Goal: Task Accomplishment & Management: Manage account settings

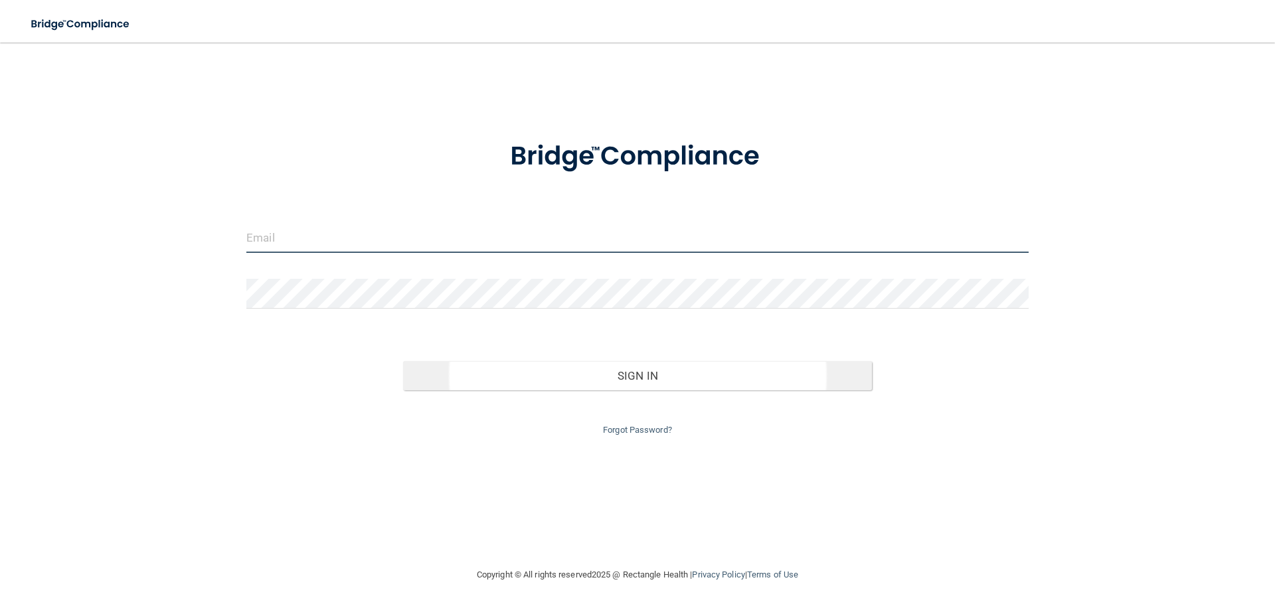
type input "[EMAIL_ADDRESS][DOMAIN_NAME]"
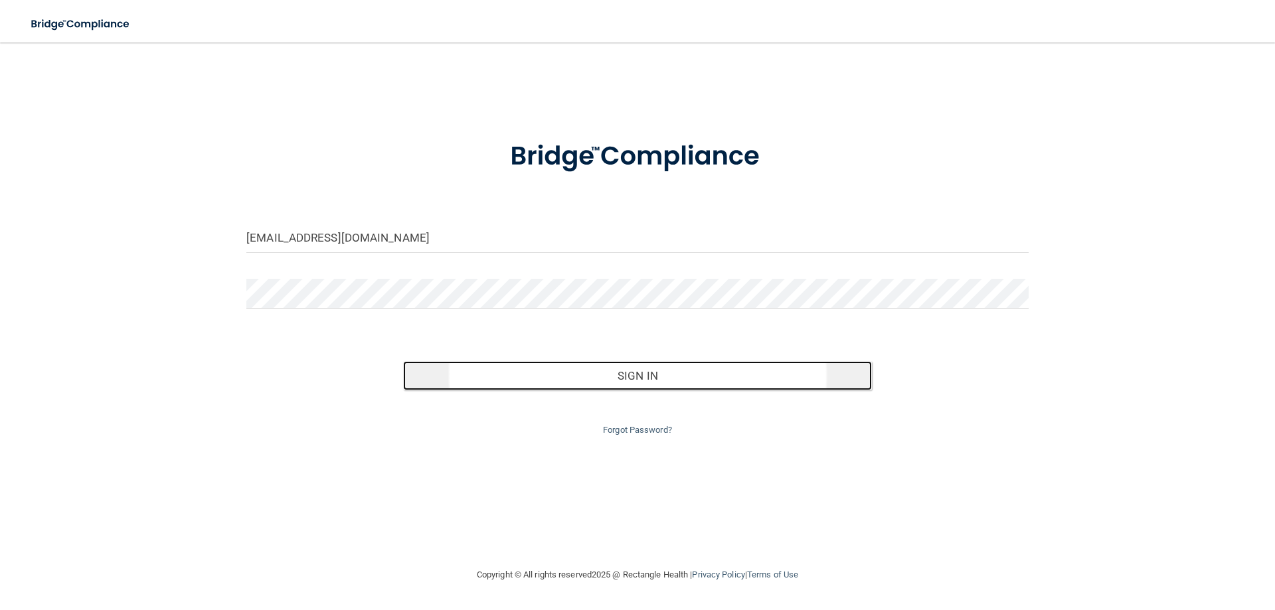
click at [639, 369] on button "Sign In" at bounding box center [637, 375] width 469 height 29
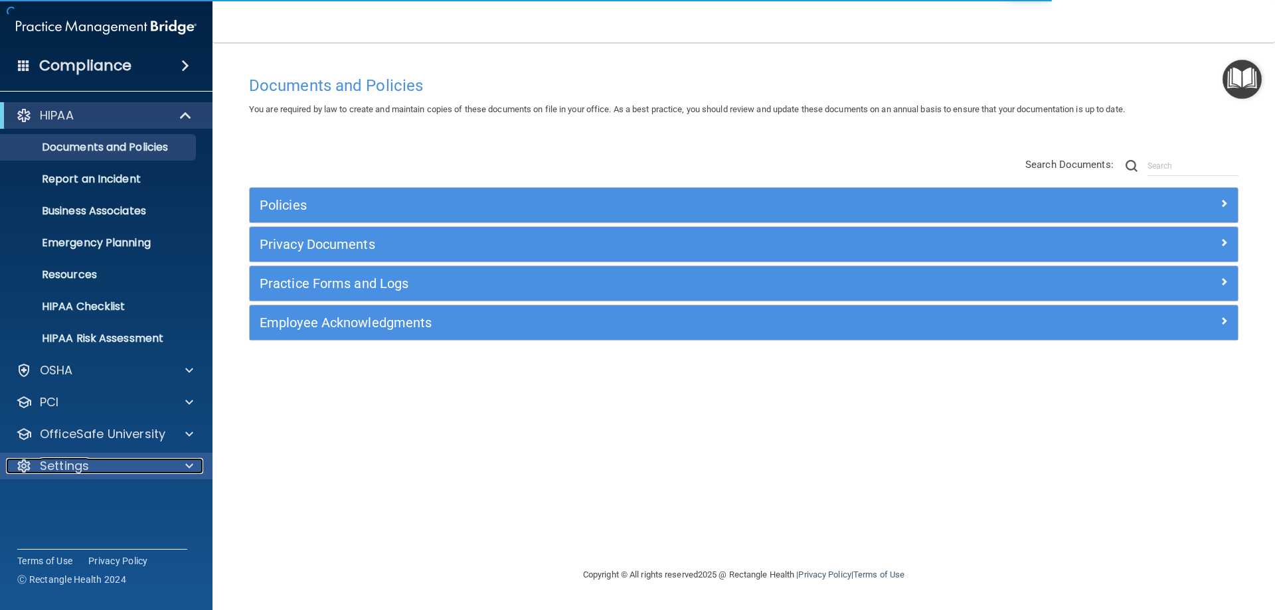
click at [100, 461] on div "Settings" at bounding box center [88, 466] width 165 height 16
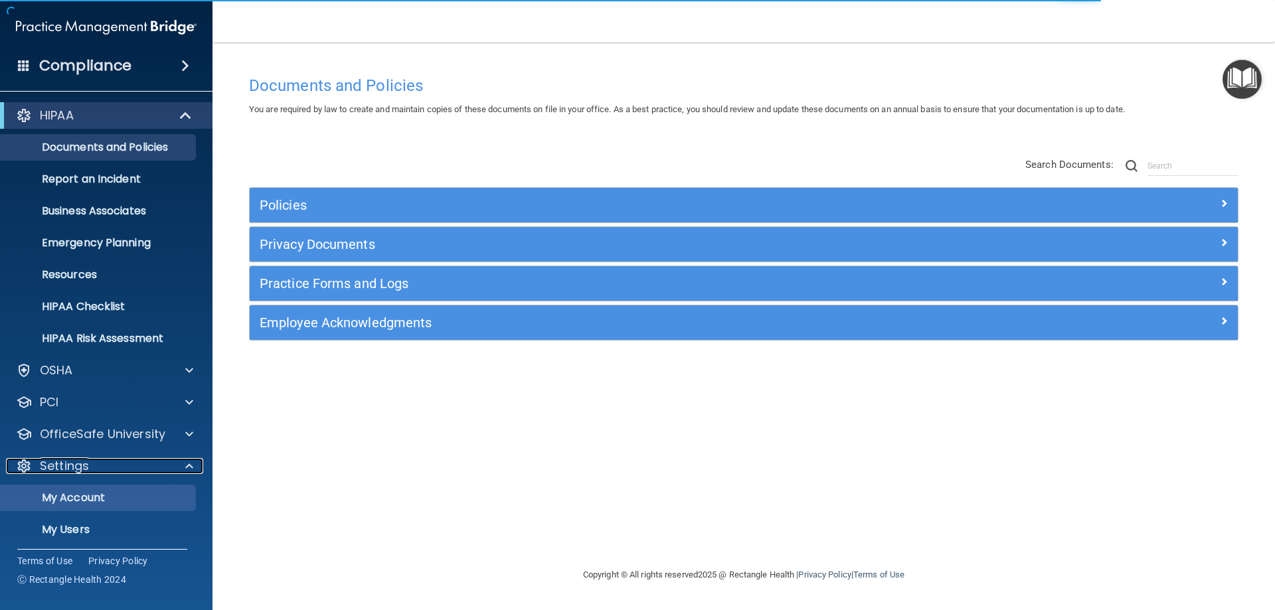
scroll to position [68, 0]
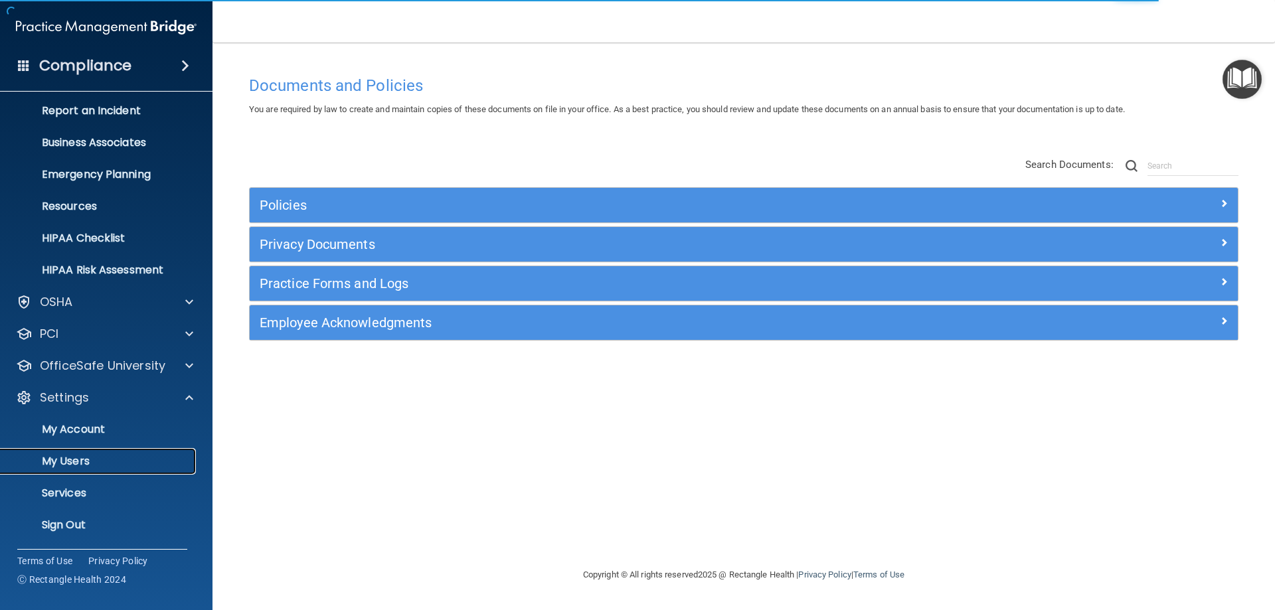
click at [62, 467] on p "My Users" at bounding box center [99, 461] width 181 height 13
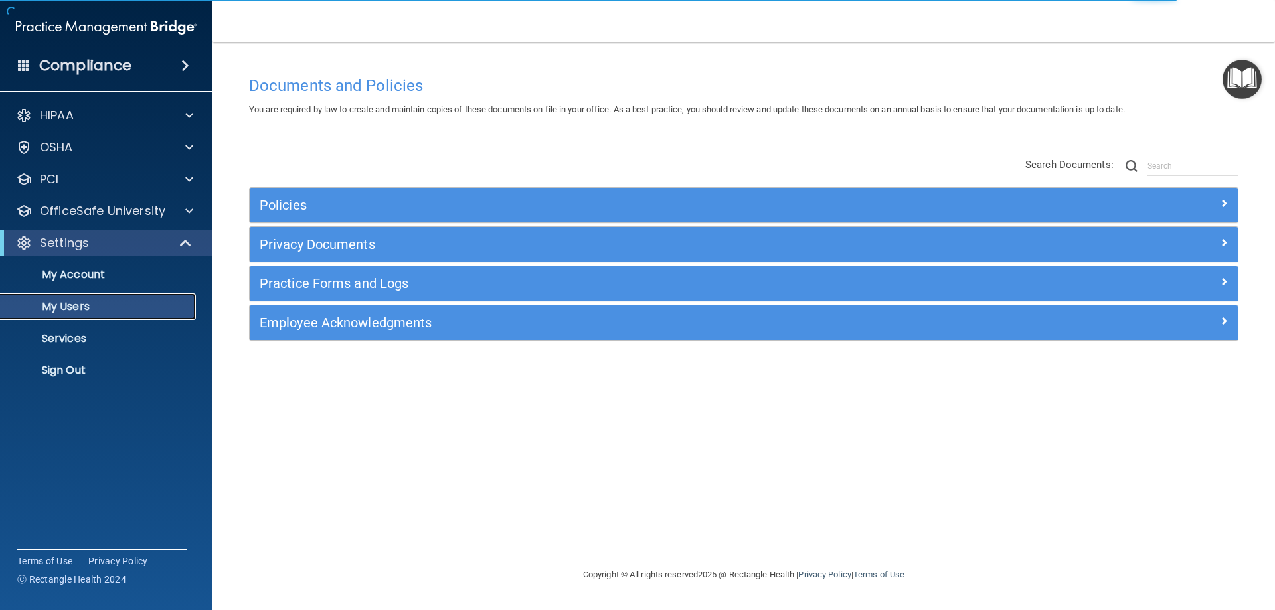
select select "20"
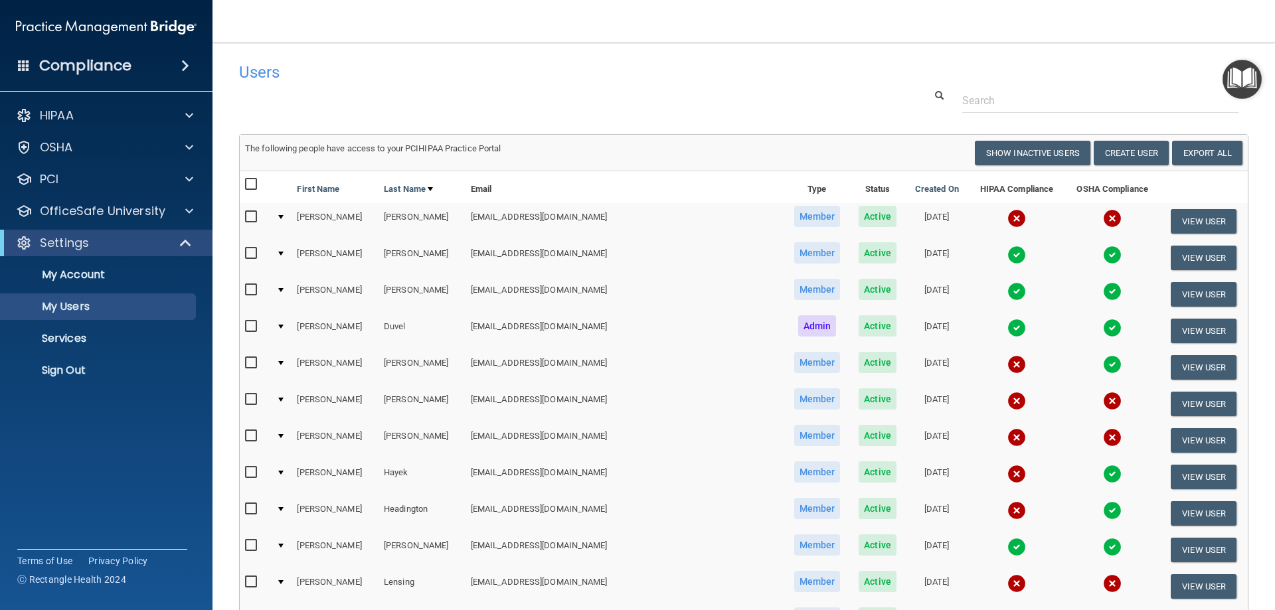
click at [248, 183] on input "checkbox" at bounding box center [252, 184] width 15 height 11
checkbox input "true"
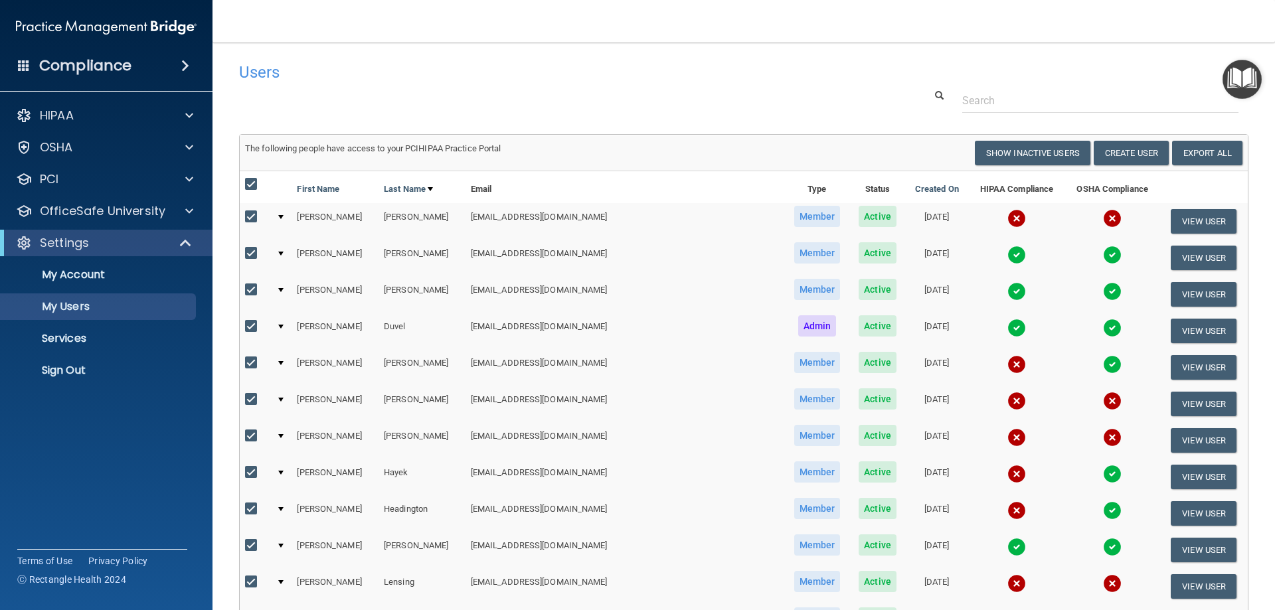
checkbox input "true"
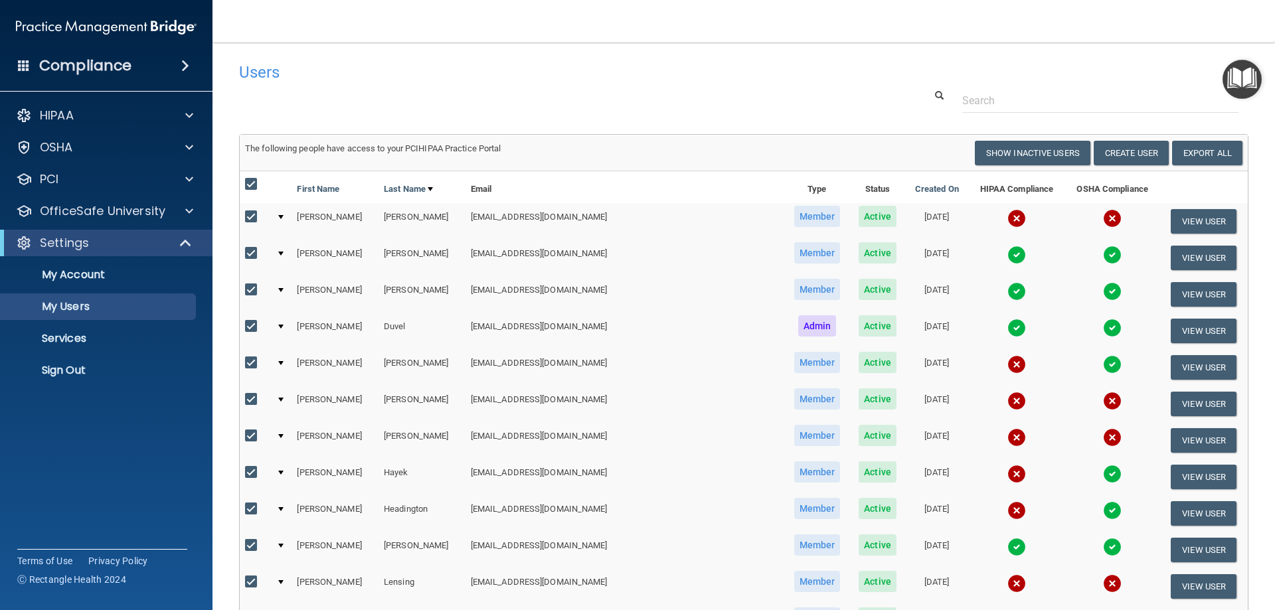
checkbox input "true"
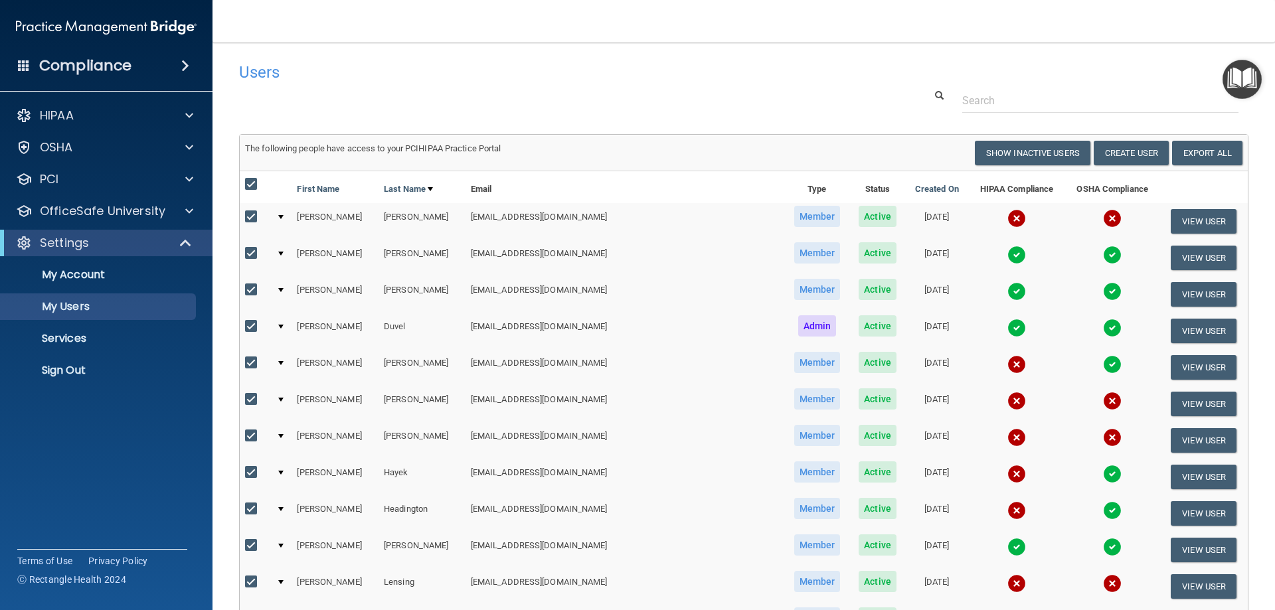
checkbox input "true"
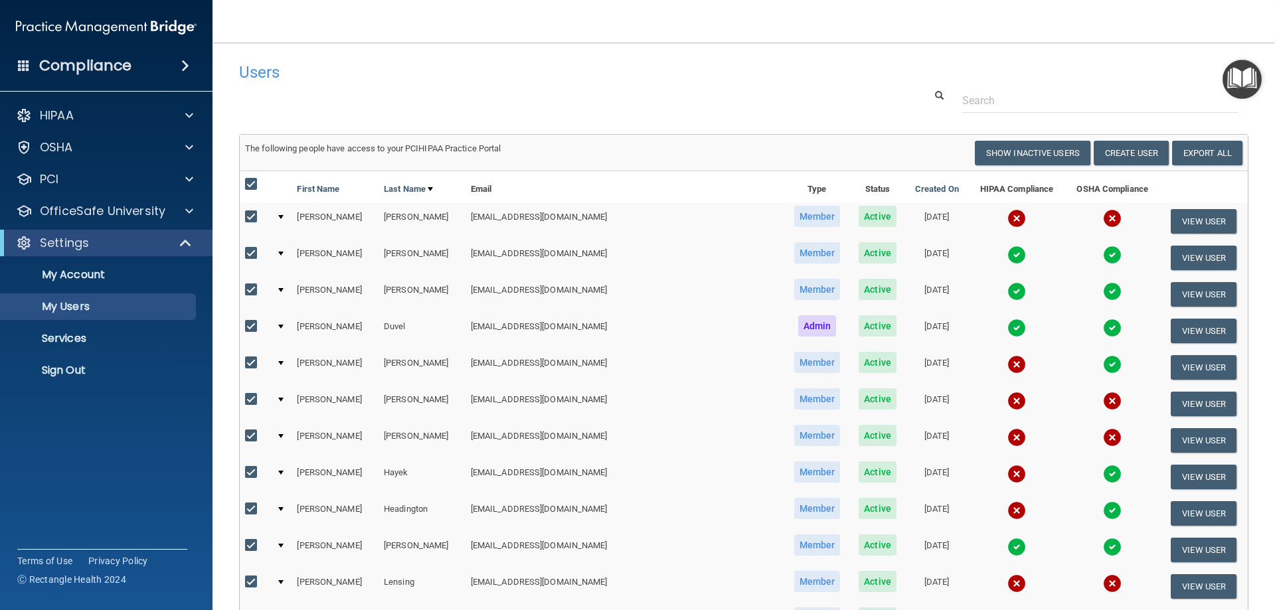
checkbox input "true"
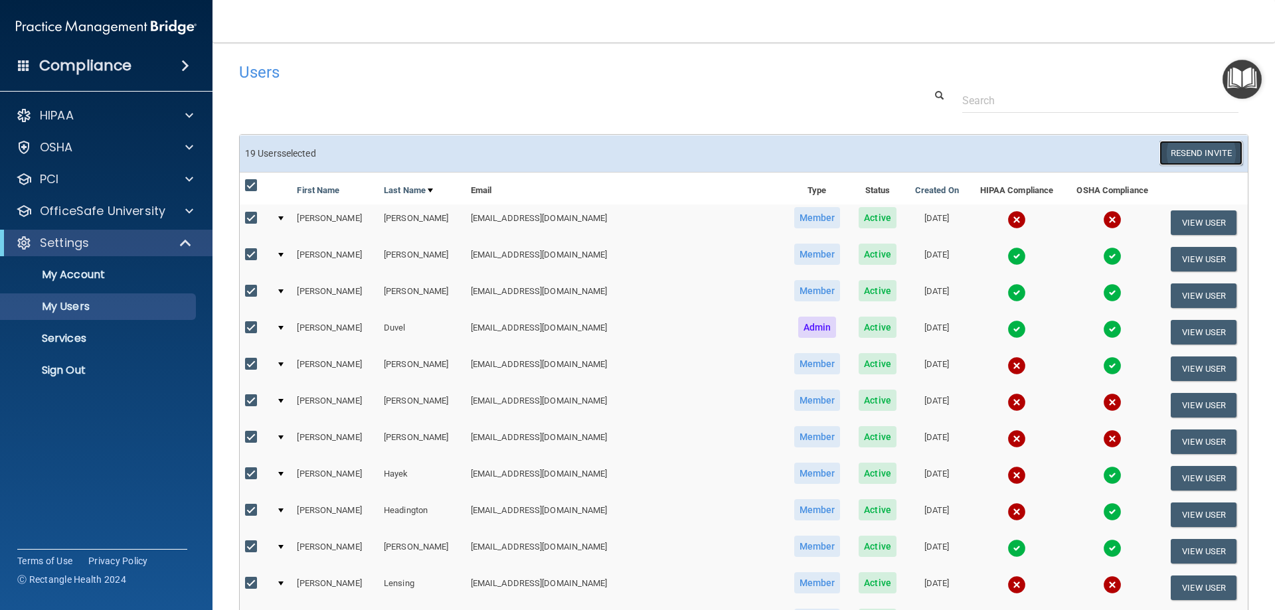
click at [1201, 155] on button "Resend Invite" at bounding box center [1200, 153] width 83 height 25
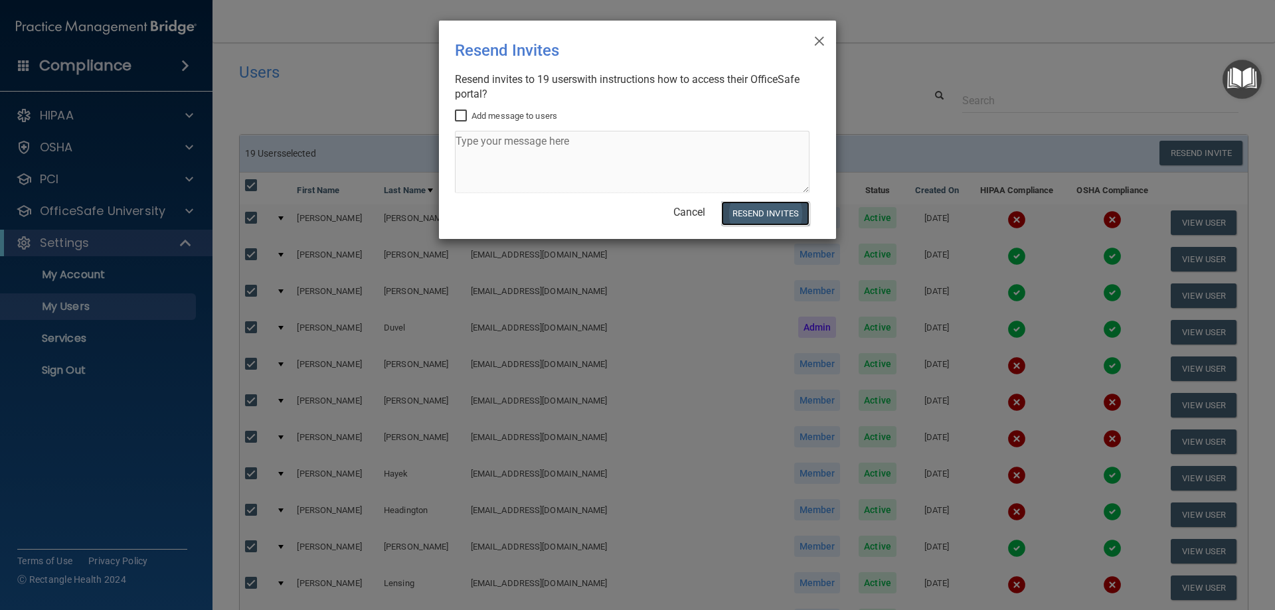
click at [764, 212] on button "Resend Invites" at bounding box center [765, 213] width 88 height 25
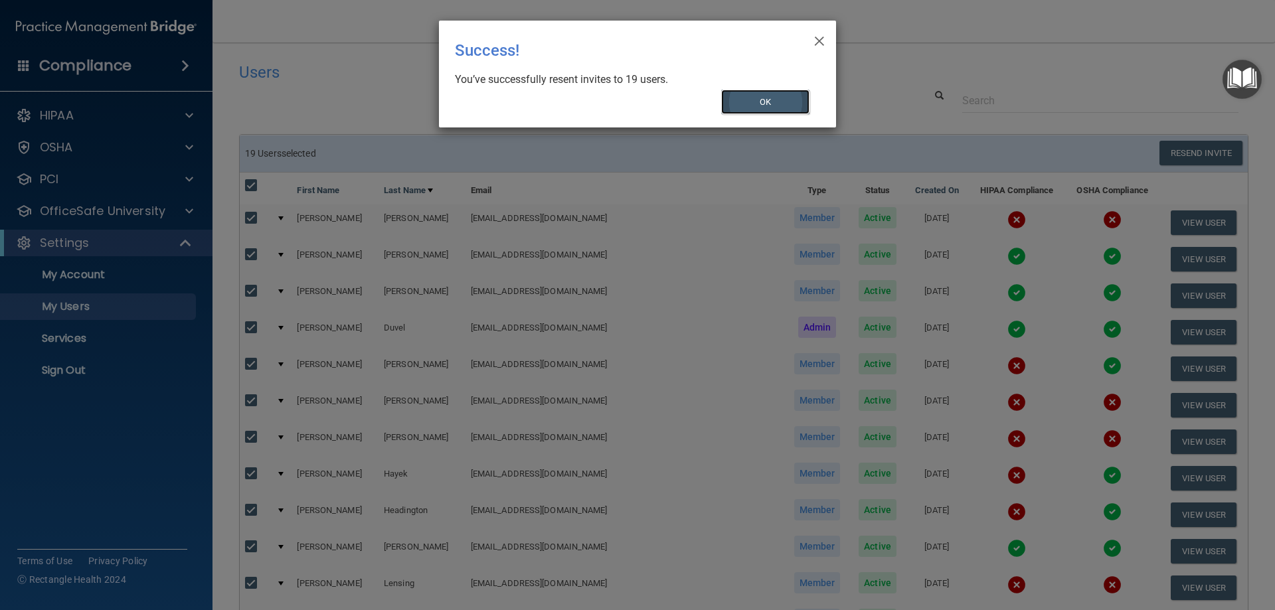
click at [791, 100] on button "OK" at bounding box center [765, 102] width 89 height 25
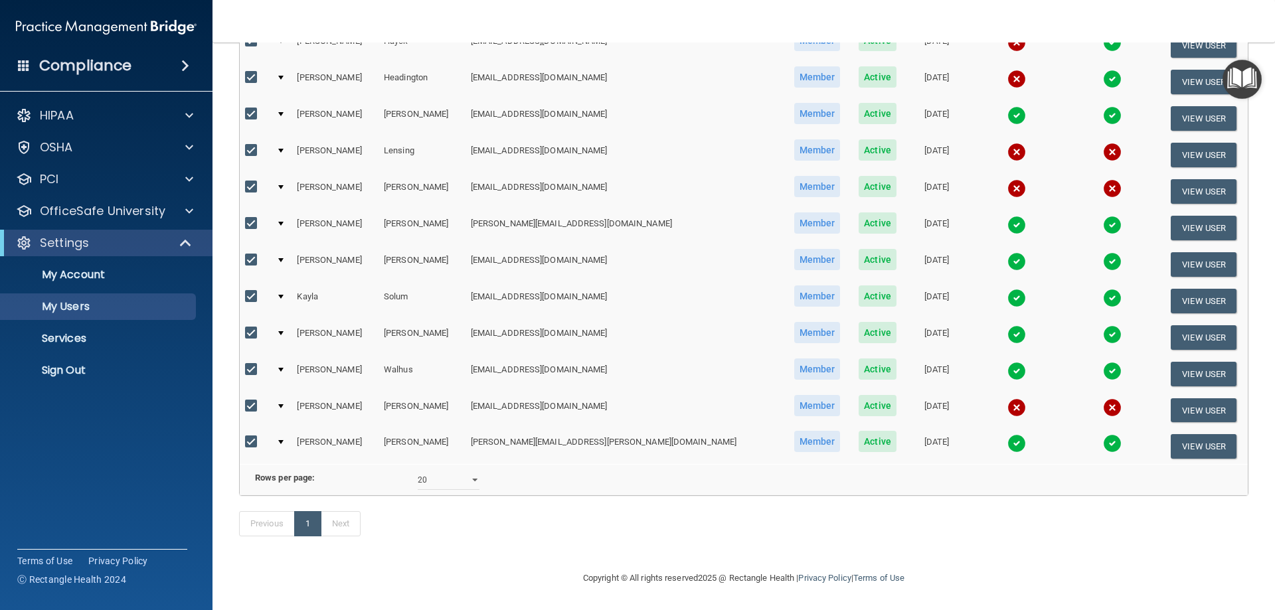
scroll to position [453, 0]
